Goal: Answer question/provide support: Share knowledge or assist other users

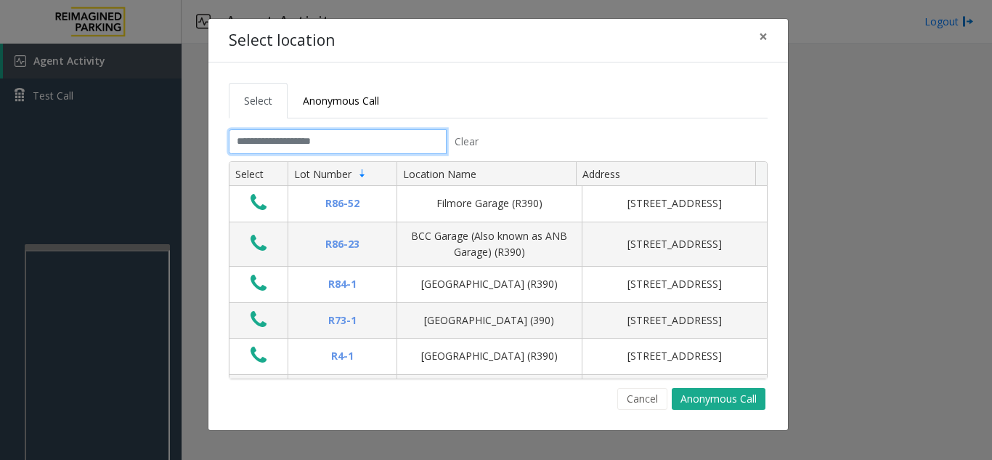
click at [301, 149] on input "text" at bounding box center [338, 141] width 218 height 25
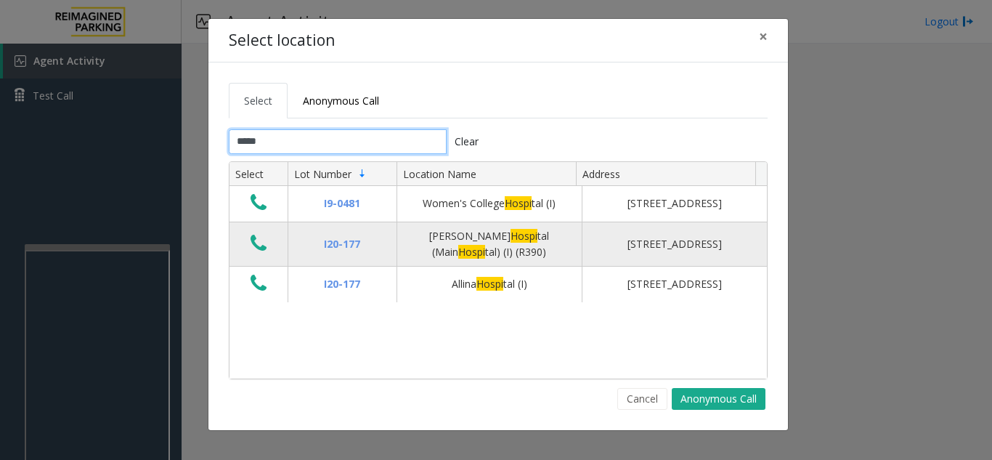
type input "*****"
click at [259, 249] on icon "Data table" at bounding box center [259, 243] width 16 height 20
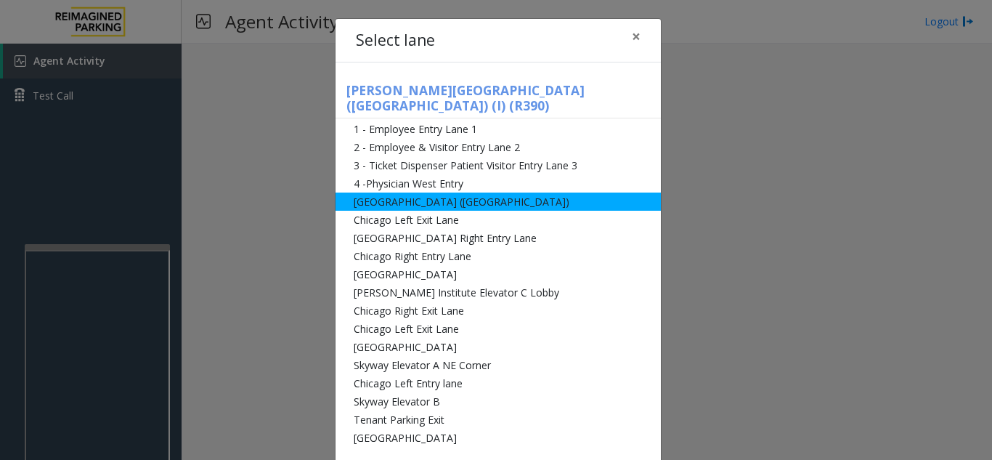
click at [428, 192] on li "[GEOGRAPHIC_DATA] ([GEOGRAPHIC_DATA])" at bounding box center [498, 201] width 325 height 18
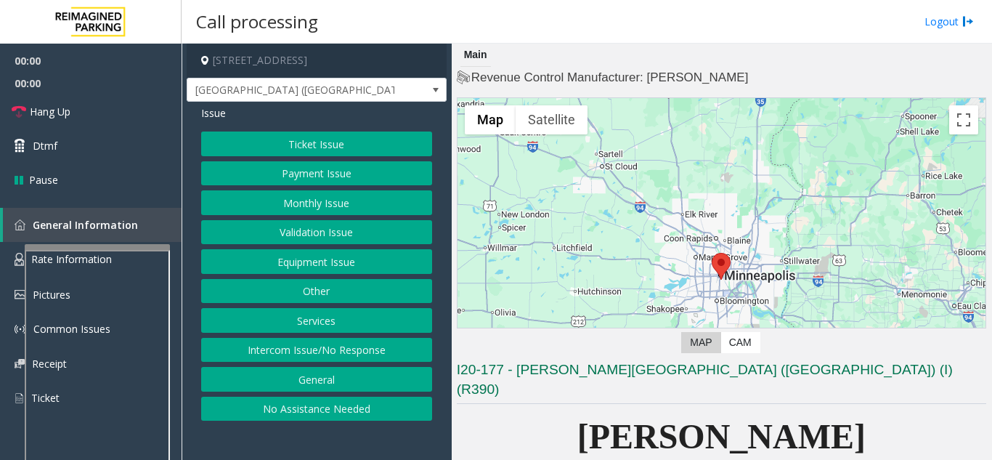
click at [330, 259] on button "Equipment Issue" at bounding box center [316, 261] width 231 height 25
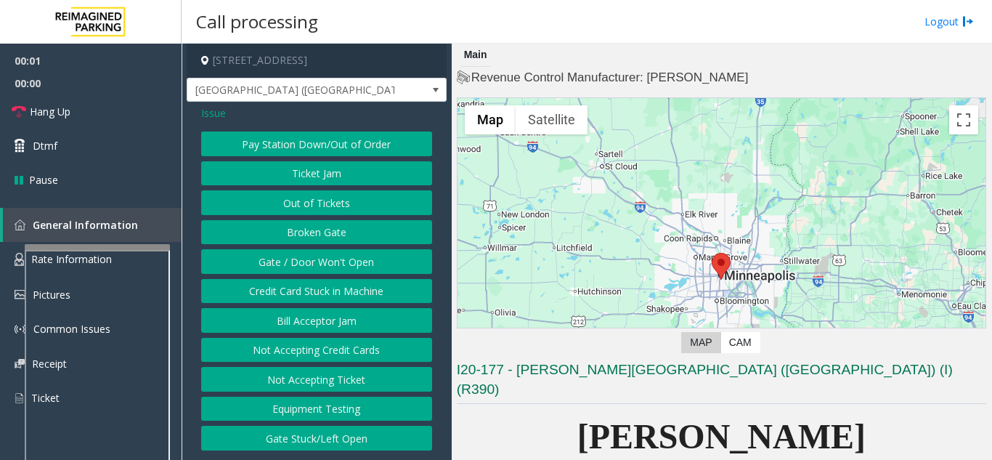
click at [324, 263] on button "Gate / Door Won't Open" at bounding box center [316, 261] width 231 height 25
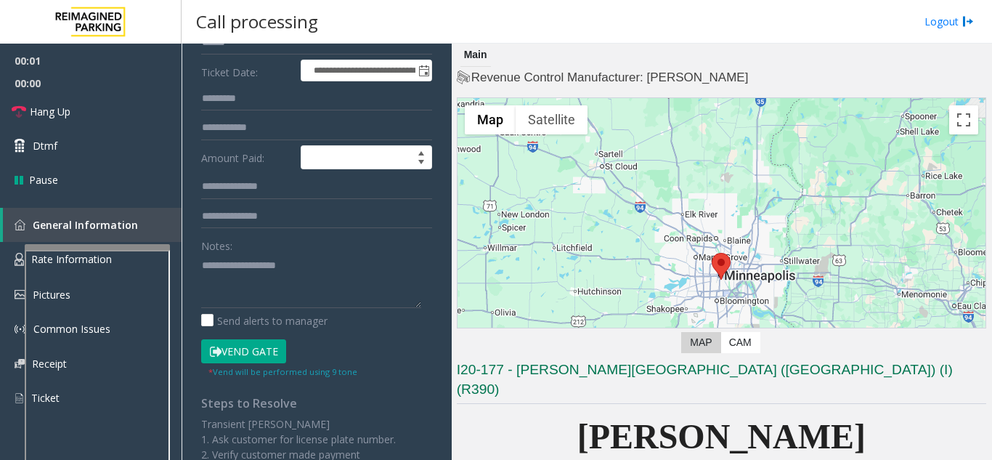
scroll to position [218, 0]
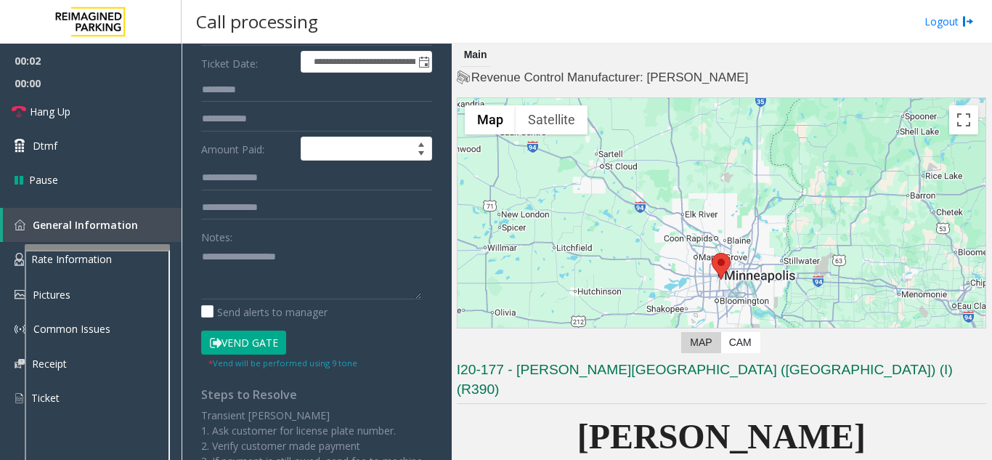
click at [261, 348] on button "Vend Gate" at bounding box center [243, 342] width 85 height 25
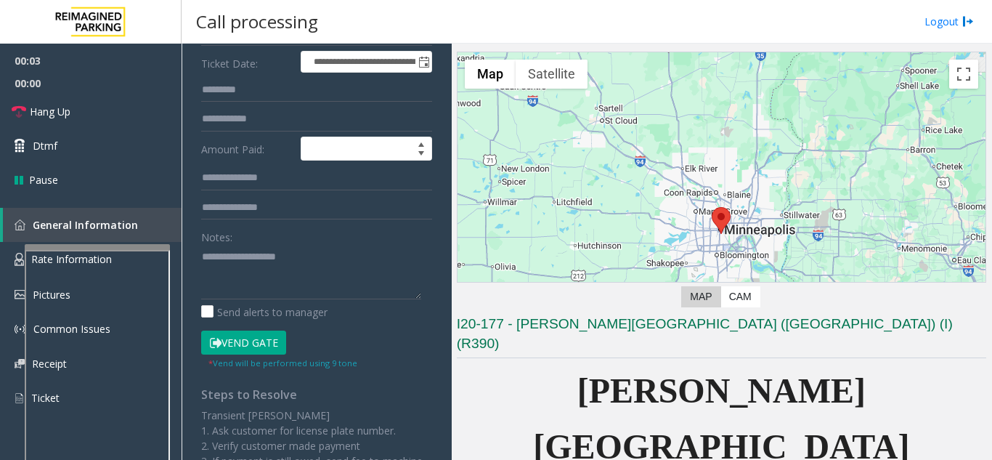
scroll to position [145, 0]
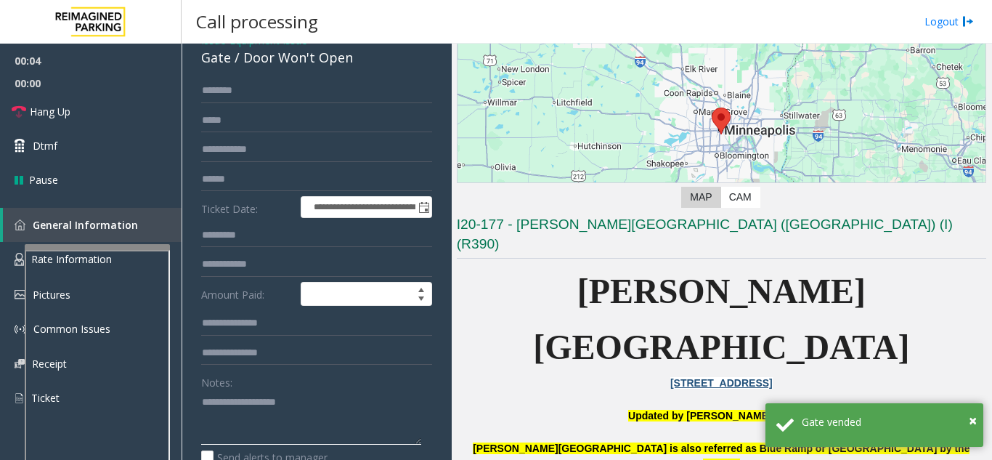
click at [245, 420] on textarea at bounding box center [311, 417] width 220 height 54
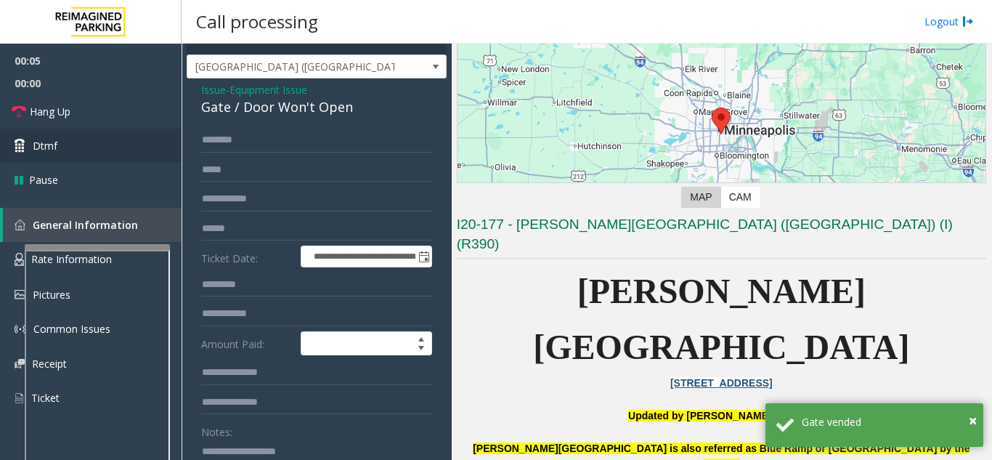
scroll to position [0, 0]
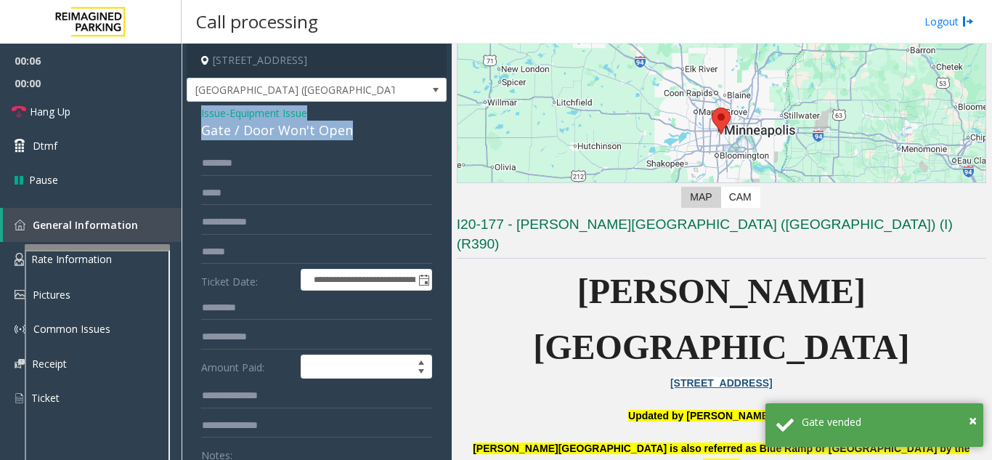
drag, startPoint x: 194, startPoint y: 115, endPoint x: 349, endPoint y: 137, distance: 156.3
copy div "Issue - Equipment Issue Gate / Door Won't Open"
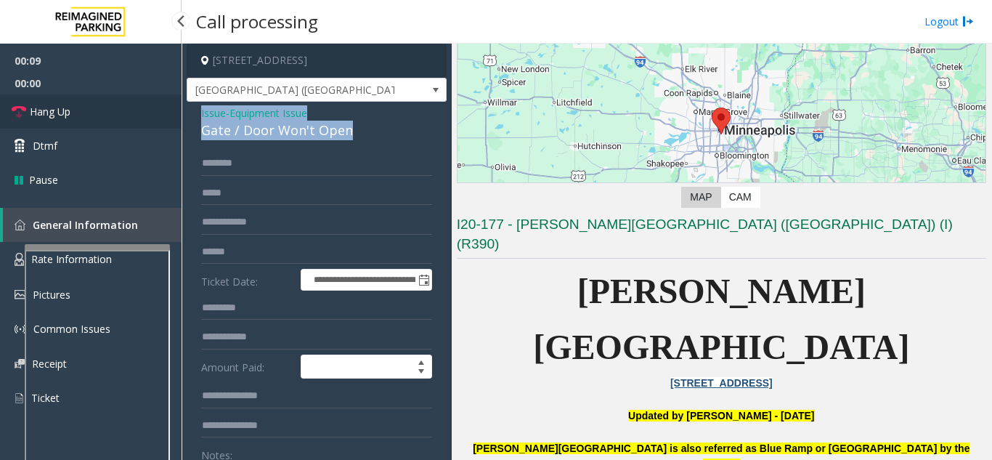
click at [130, 108] on link "Hang Up" at bounding box center [91, 111] width 182 height 34
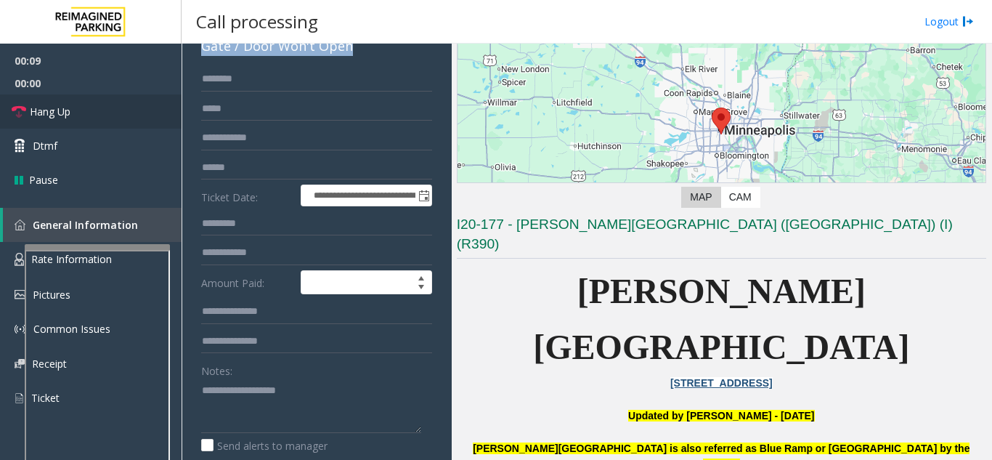
scroll to position [145, 0]
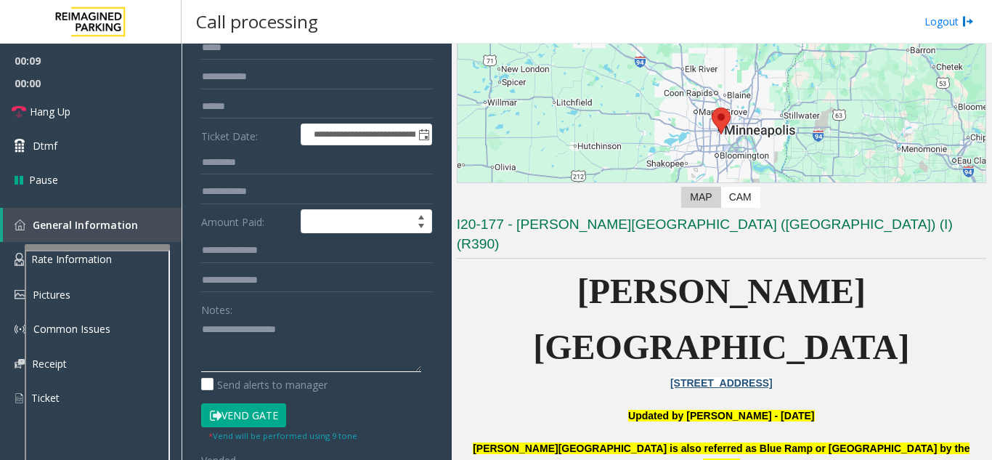
click at [231, 330] on textarea at bounding box center [311, 344] width 220 height 54
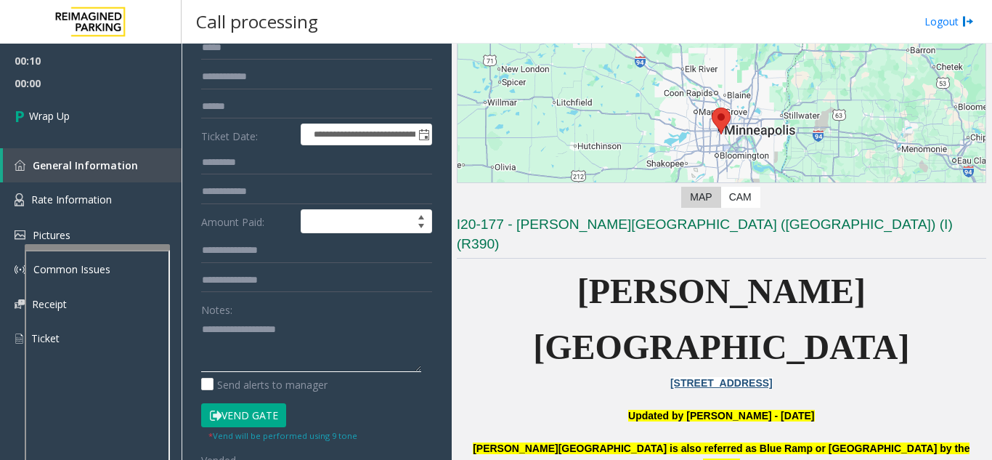
paste textarea "**********"
click at [294, 360] on textarea at bounding box center [311, 344] width 220 height 54
paste textarea "**********"
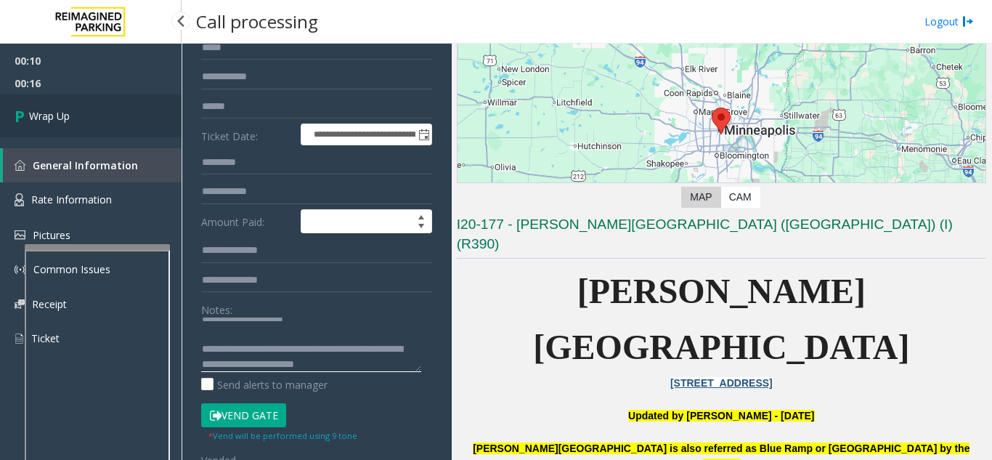
type textarea "**********"
click at [49, 108] on span "Wrap Up" at bounding box center [49, 115] width 41 height 15
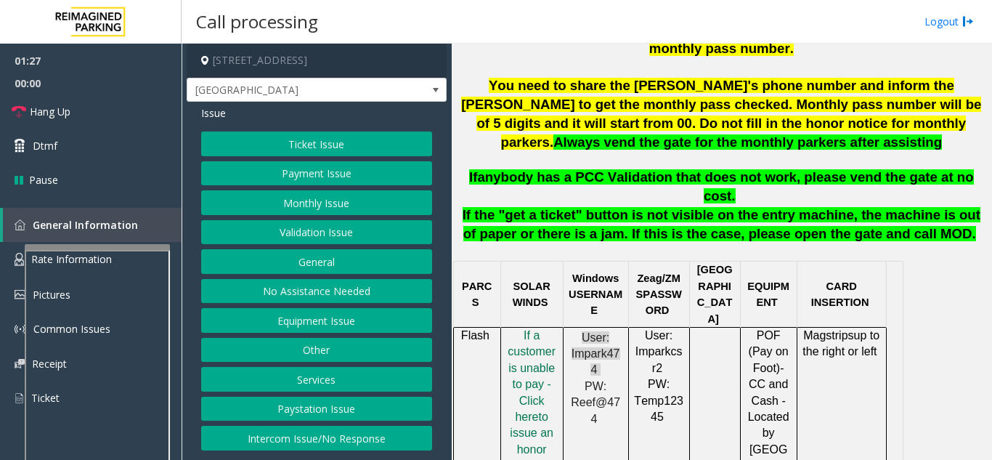
scroll to position [654, 0]
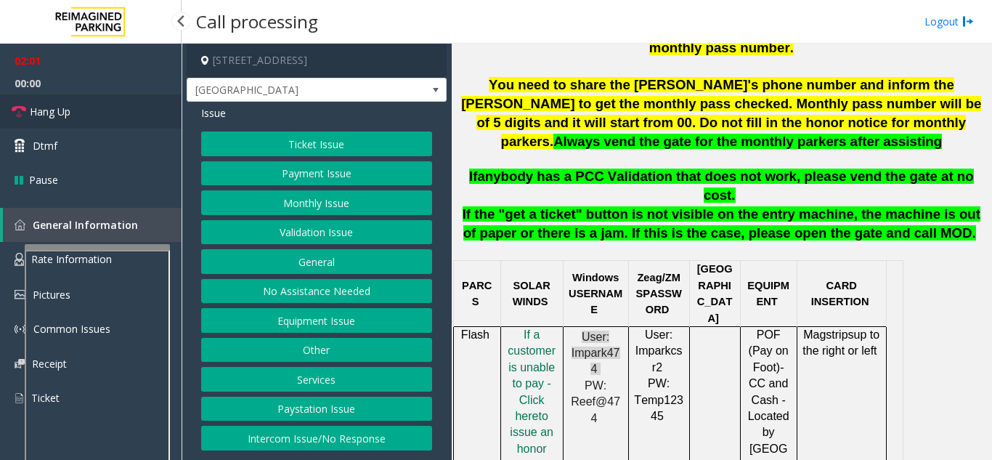
click at [57, 115] on span "Hang Up" at bounding box center [50, 111] width 41 height 15
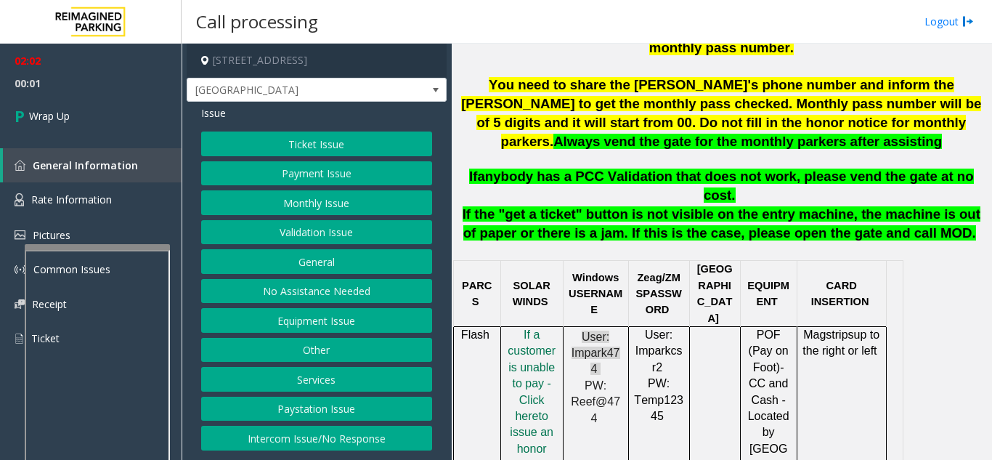
click at [336, 439] on button "Intercom Issue/No Response" at bounding box center [316, 438] width 231 height 25
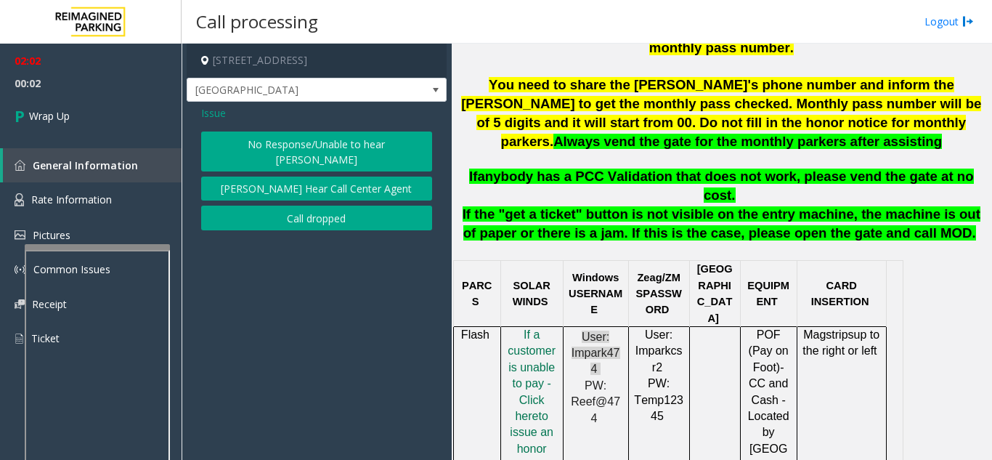
click at [274, 141] on button "No Response/Unable to hear [PERSON_NAME]" at bounding box center [316, 151] width 231 height 40
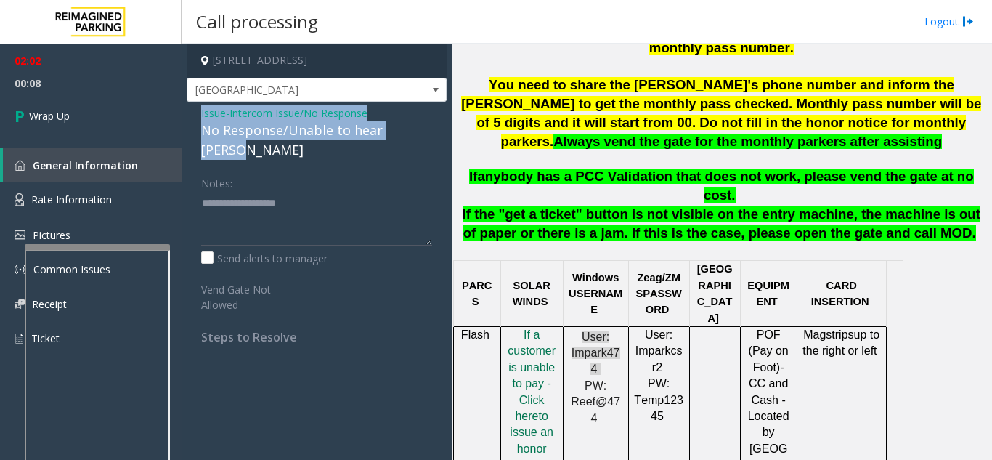
drag, startPoint x: 196, startPoint y: 113, endPoint x: 427, endPoint y: 137, distance: 232.1
click at [427, 137] on div "Issue - Intercom Issue/No Response No Response/Unable to hear [PERSON_NAME] Not…" at bounding box center [317, 230] width 260 height 257
copy div "Issue - Intercom Issue/No Response No Response/Unable to hear [PERSON_NAME]"
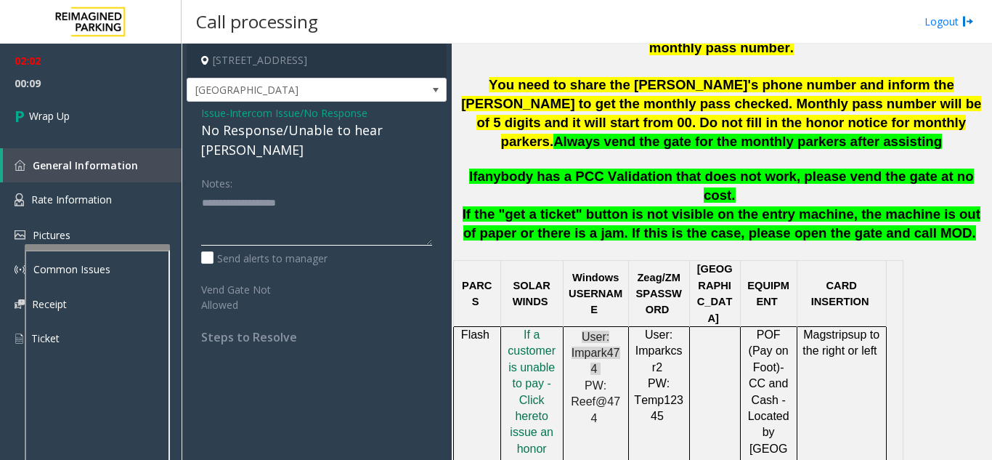
click at [371, 208] on textarea at bounding box center [316, 218] width 231 height 54
paste textarea "**********"
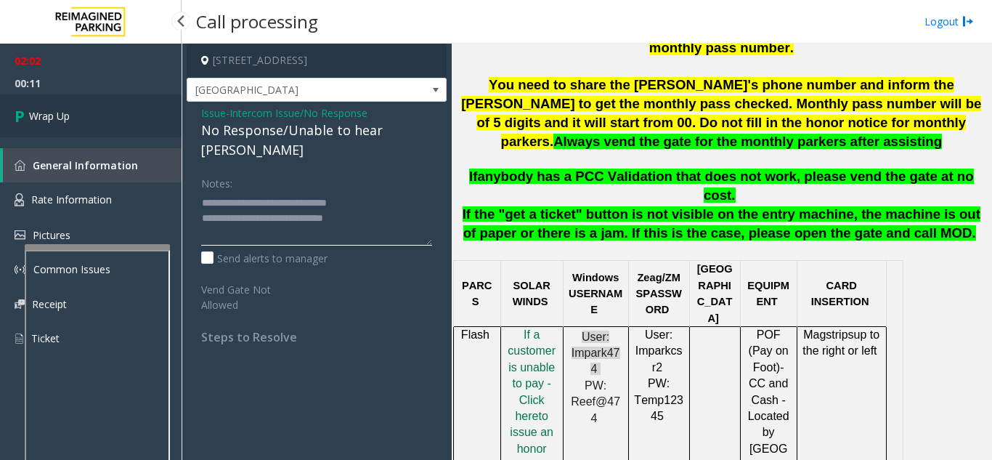
type textarea "**********"
drag, startPoint x: 69, startPoint y: 115, endPoint x: 138, endPoint y: 117, distance: 69.0
click at [69, 115] on span "Wrap Up" at bounding box center [49, 115] width 41 height 15
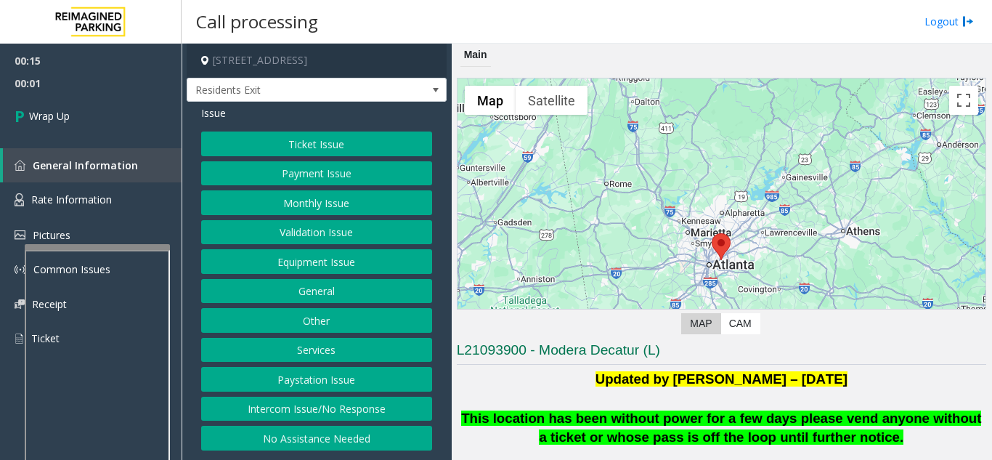
click at [368, 406] on button "Intercom Issue/No Response" at bounding box center [316, 409] width 231 height 25
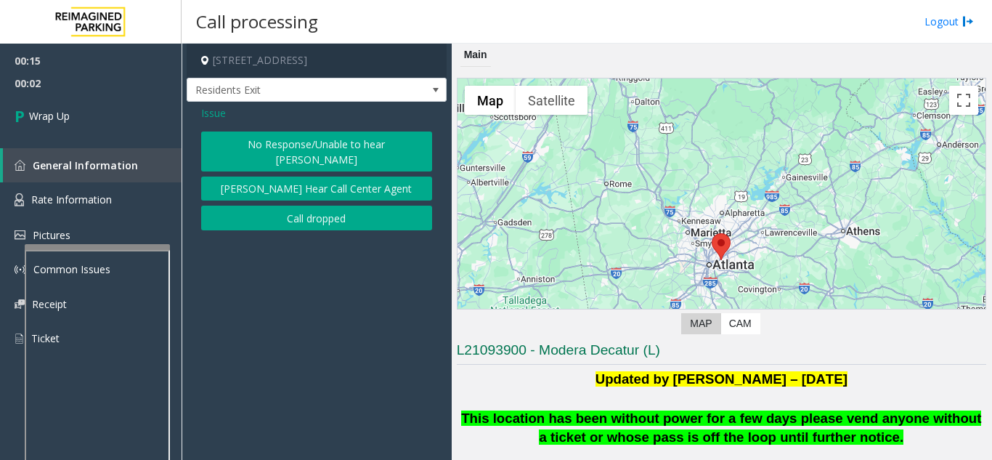
click at [313, 139] on button "No Response/Unable to hear [PERSON_NAME]" at bounding box center [316, 151] width 231 height 40
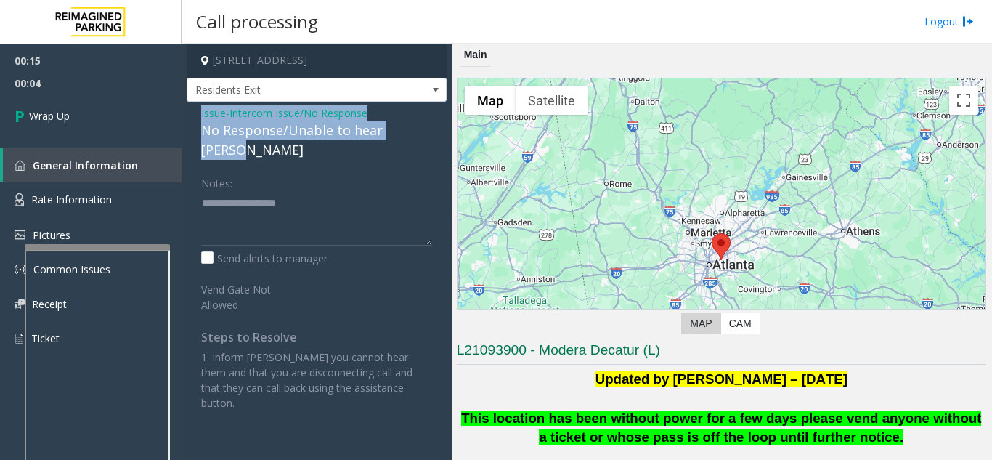
drag, startPoint x: 190, startPoint y: 110, endPoint x: 441, endPoint y: 138, distance: 252.2
click at [441, 138] on div "Issue - Intercom Issue/No Response No Response/Unable to hear [PERSON_NAME] Not…" at bounding box center [317, 263] width 260 height 323
copy div "Issue - Intercom Issue/No Response No Response/Unable to hear [PERSON_NAME]"
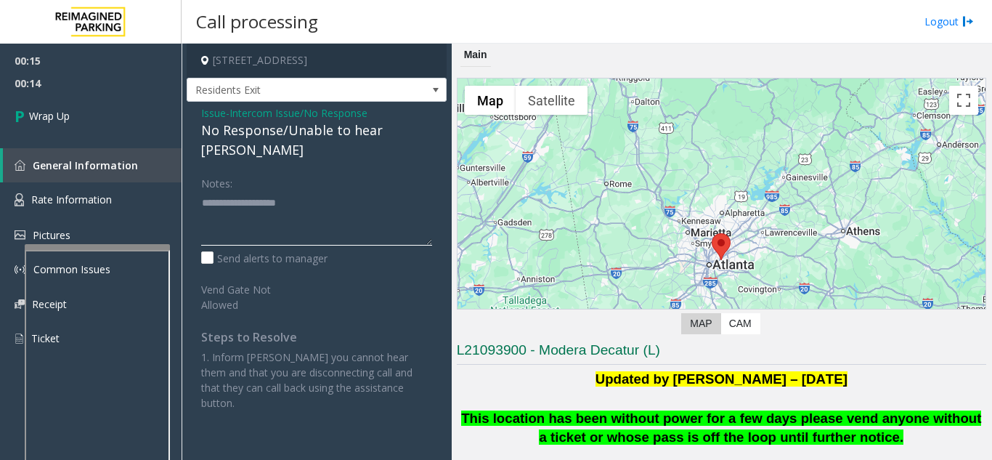
click at [298, 191] on textarea at bounding box center [316, 218] width 231 height 54
paste textarea "**********"
type textarea "**********"
click at [218, 111] on span "Issue" at bounding box center [213, 112] width 25 height 15
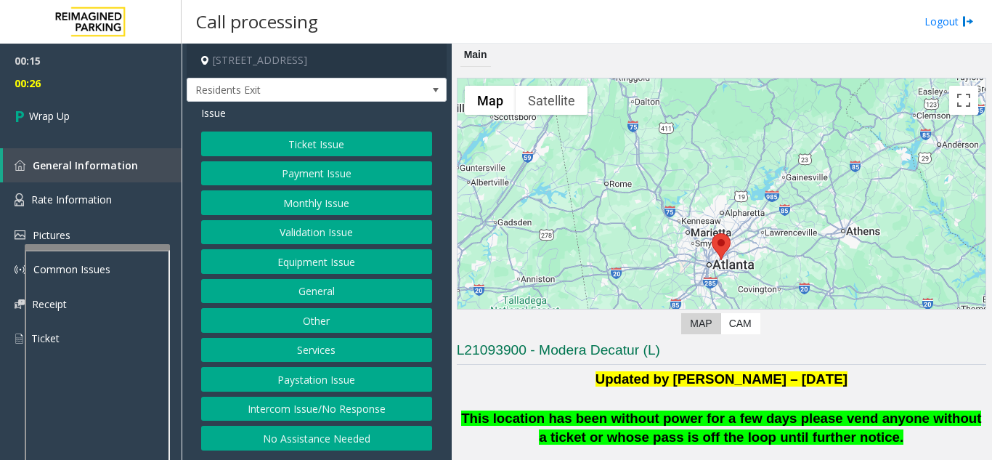
click at [321, 410] on button "Intercom Issue/No Response" at bounding box center [316, 409] width 231 height 25
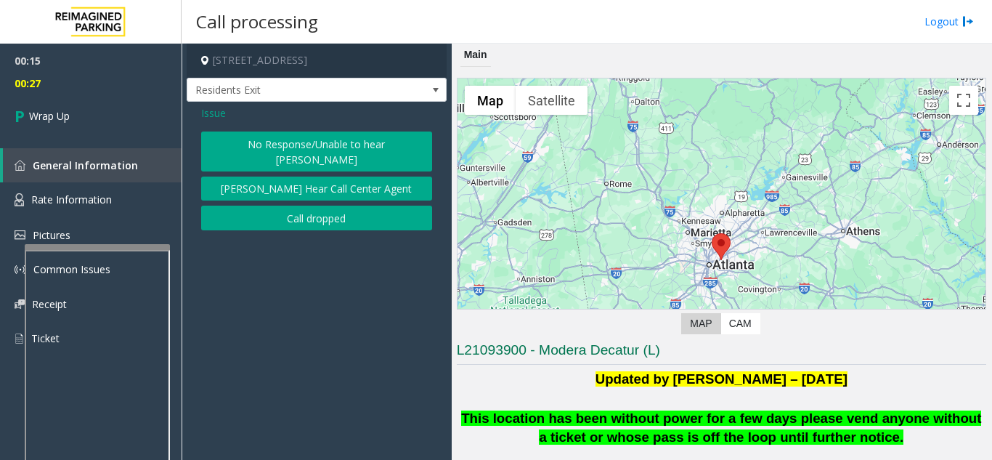
click at [327, 206] on button "Call dropped" at bounding box center [316, 218] width 231 height 25
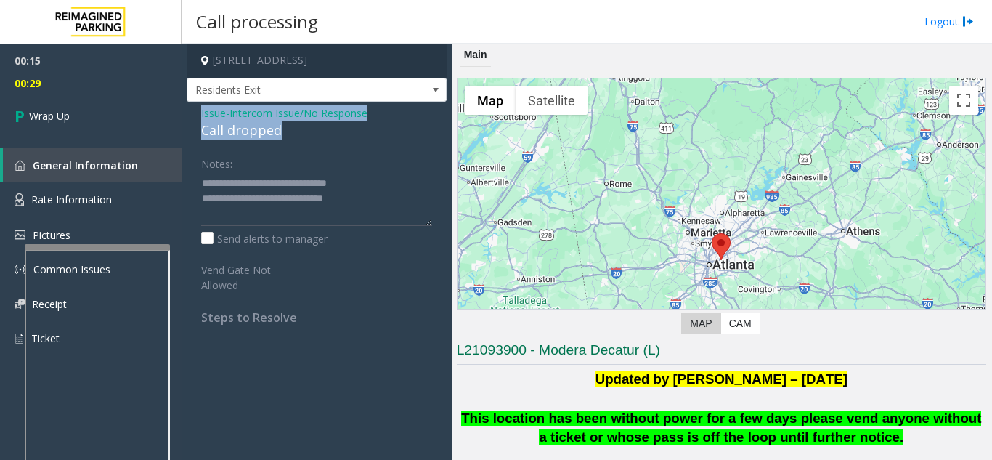
drag, startPoint x: 192, startPoint y: 113, endPoint x: 286, endPoint y: 134, distance: 96.0
click at [286, 134] on div "Issue - Intercom Issue/No Response Call dropped Notes: Send alerts to manager V…" at bounding box center [317, 220] width 260 height 237
copy div "Issue - Intercom Issue/No Response Call dropped"
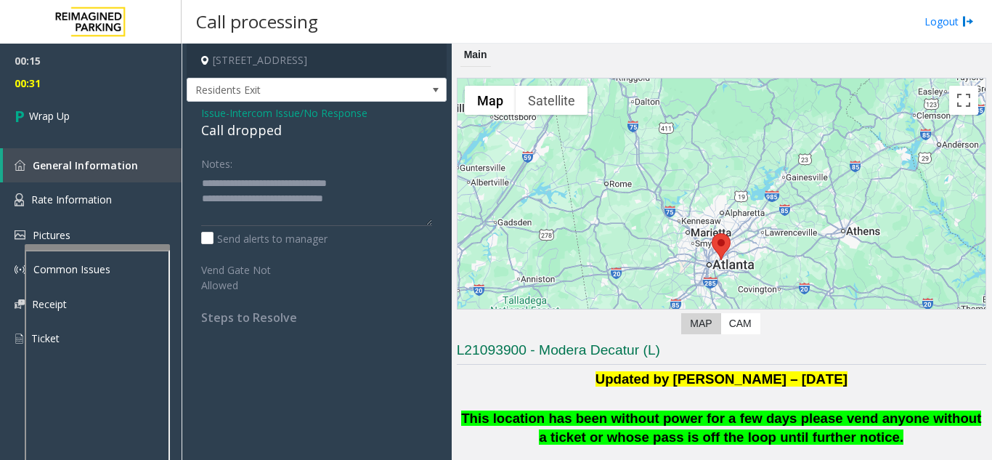
drag, startPoint x: 198, startPoint y: 183, endPoint x: 413, endPoint y: 216, distance: 217.6
click at [413, 216] on div "Notes: Send alerts to manager Vend Gate Not Allowed Steps to Resolve" at bounding box center [316, 238] width 253 height 174
drag, startPoint x: 402, startPoint y: 209, endPoint x: 172, endPoint y: 184, distance: 231.5
click at [172, 184] on app-root "00:15 00:32 Wrap Up General Information Rate Information Pictures Common Issues…" at bounding box center [496, 230] width 992 height 460
type textarea "*"
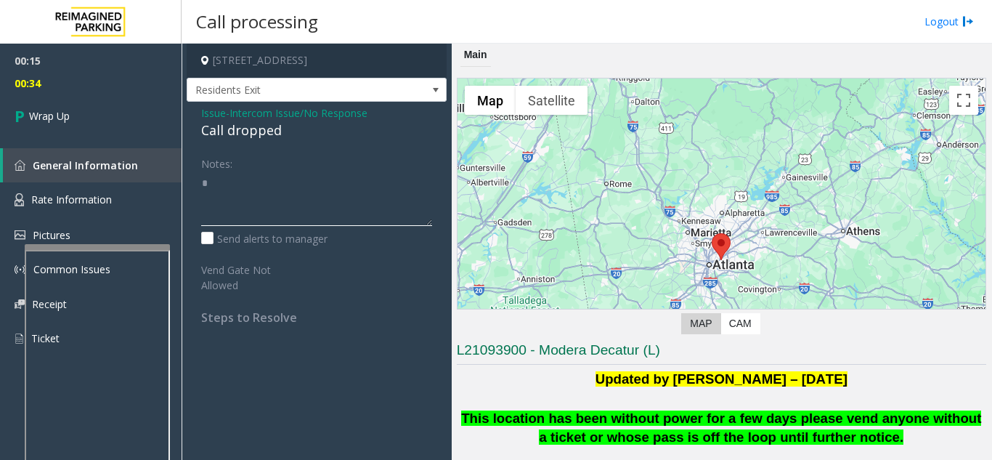
click at [239, 198] on textarea at bounding box center [316, 198] width 231 height 54
paste textarea "**********"
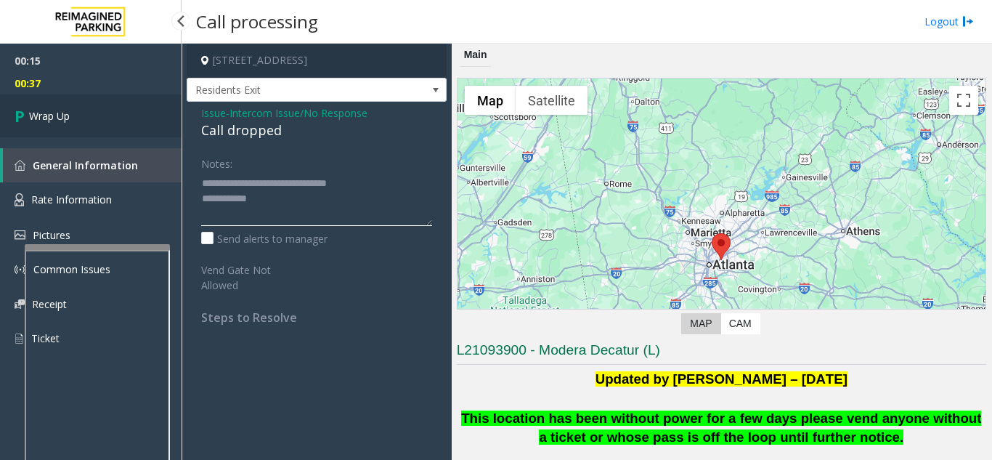
type textarea "**********"
click at [81, 121] on link "Wrap Up" at bounding box center [91, 115] width 182 height 43
